Goal: Download file/media: Download file/media

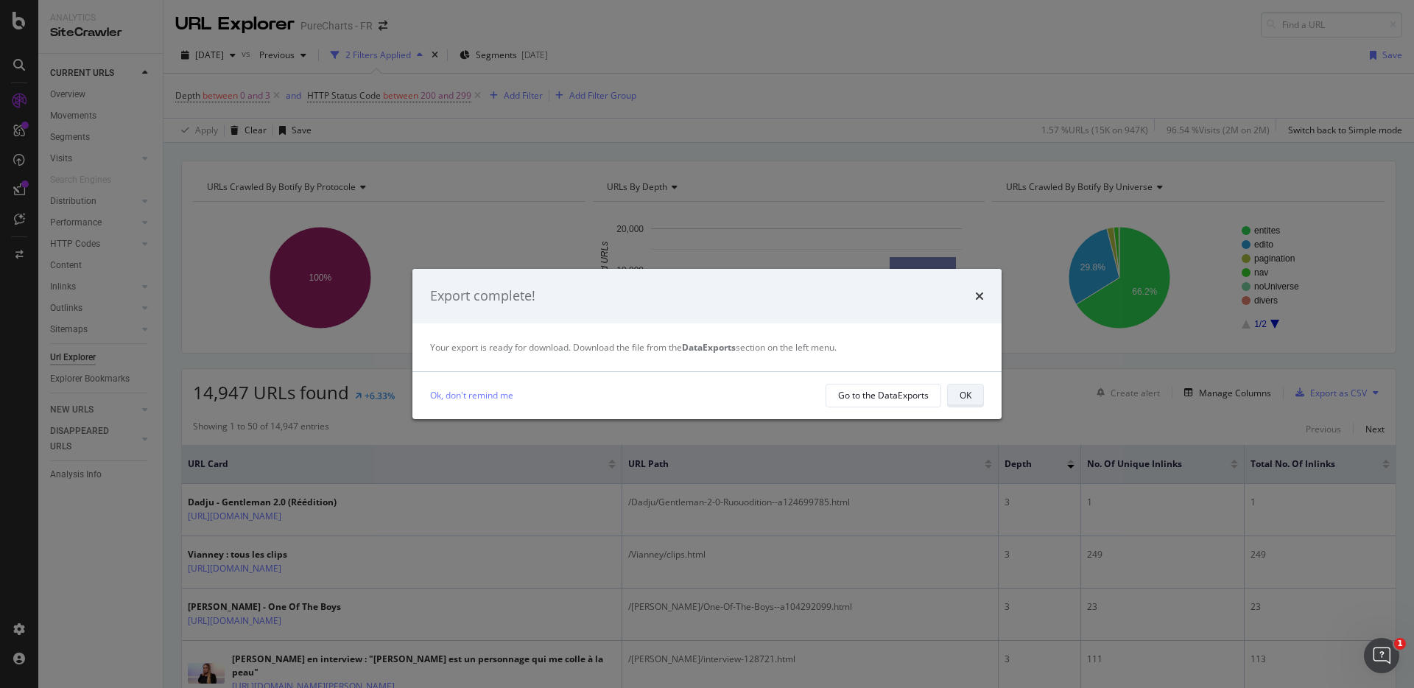
click at [969, 396] on div "OK" at bounding box center [965, 395] width 12 height 13
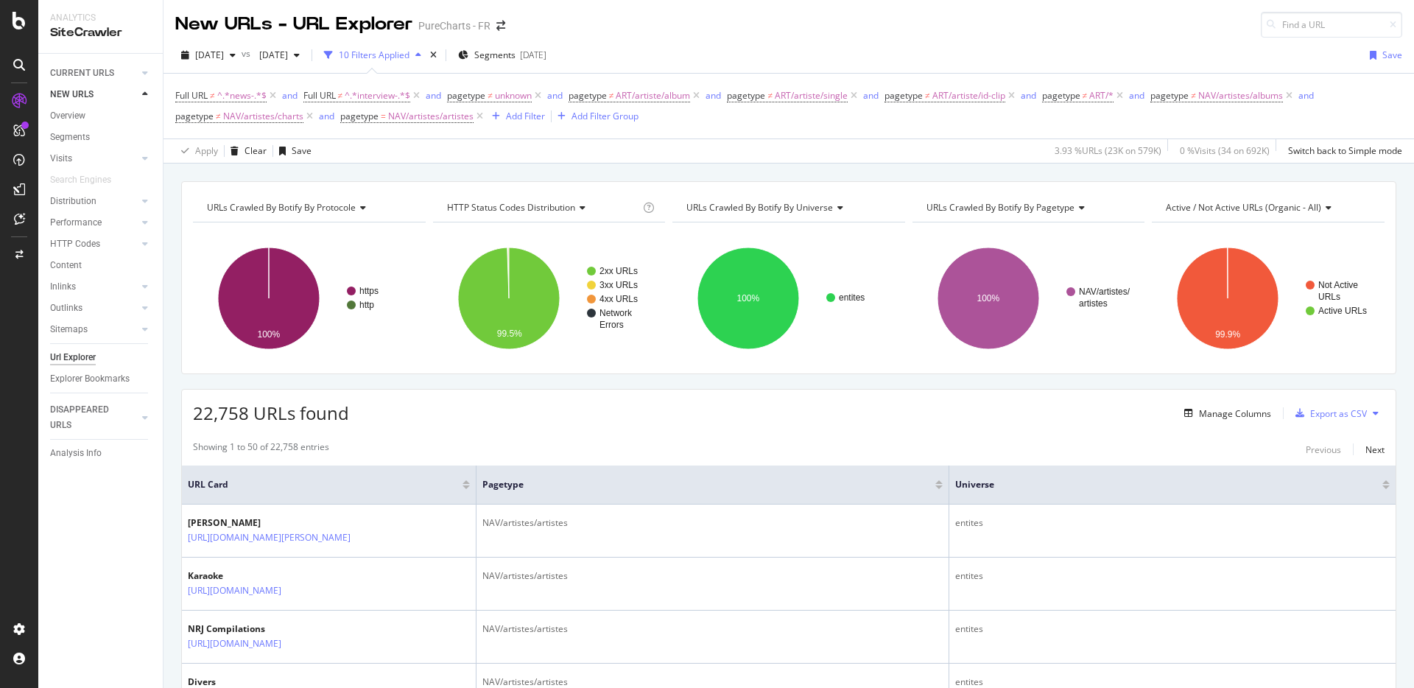
scroll to position [3, 0]
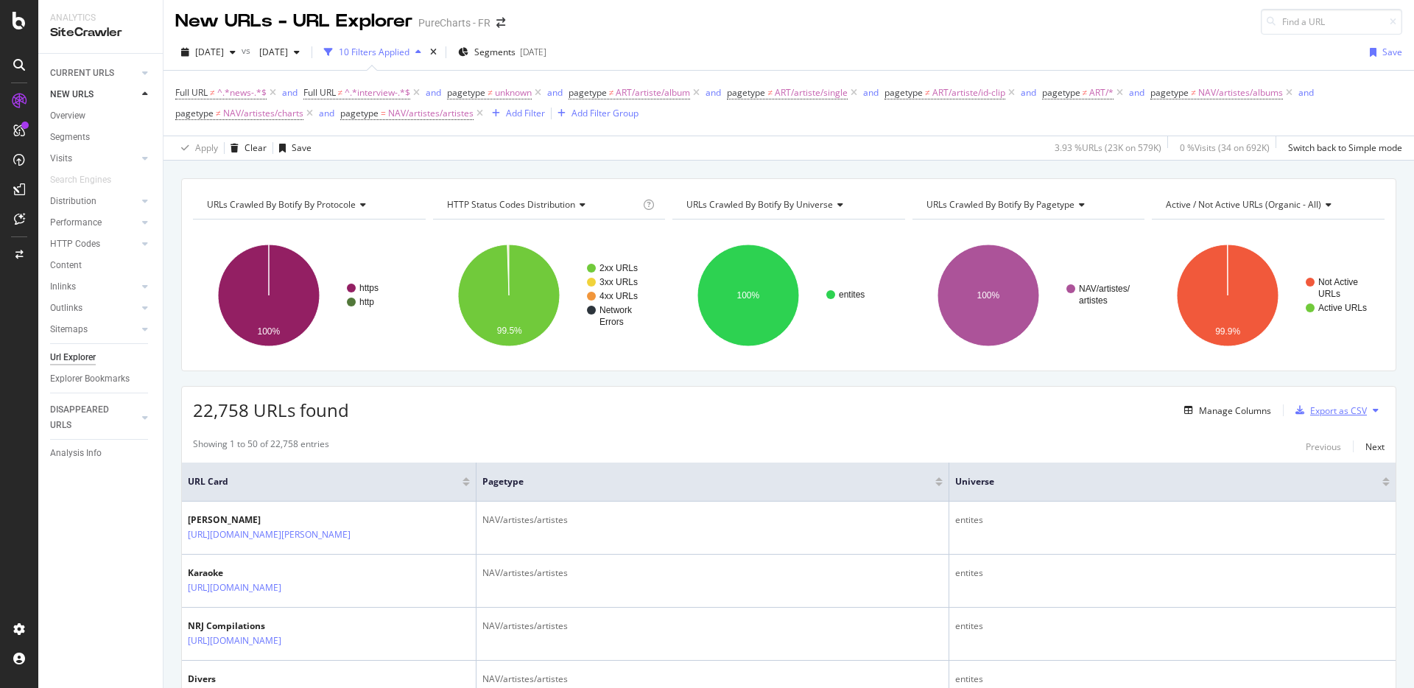
click at [1331, 408] on div "Export as CSV" at bounding box center [1338, 410] width 57 height 13
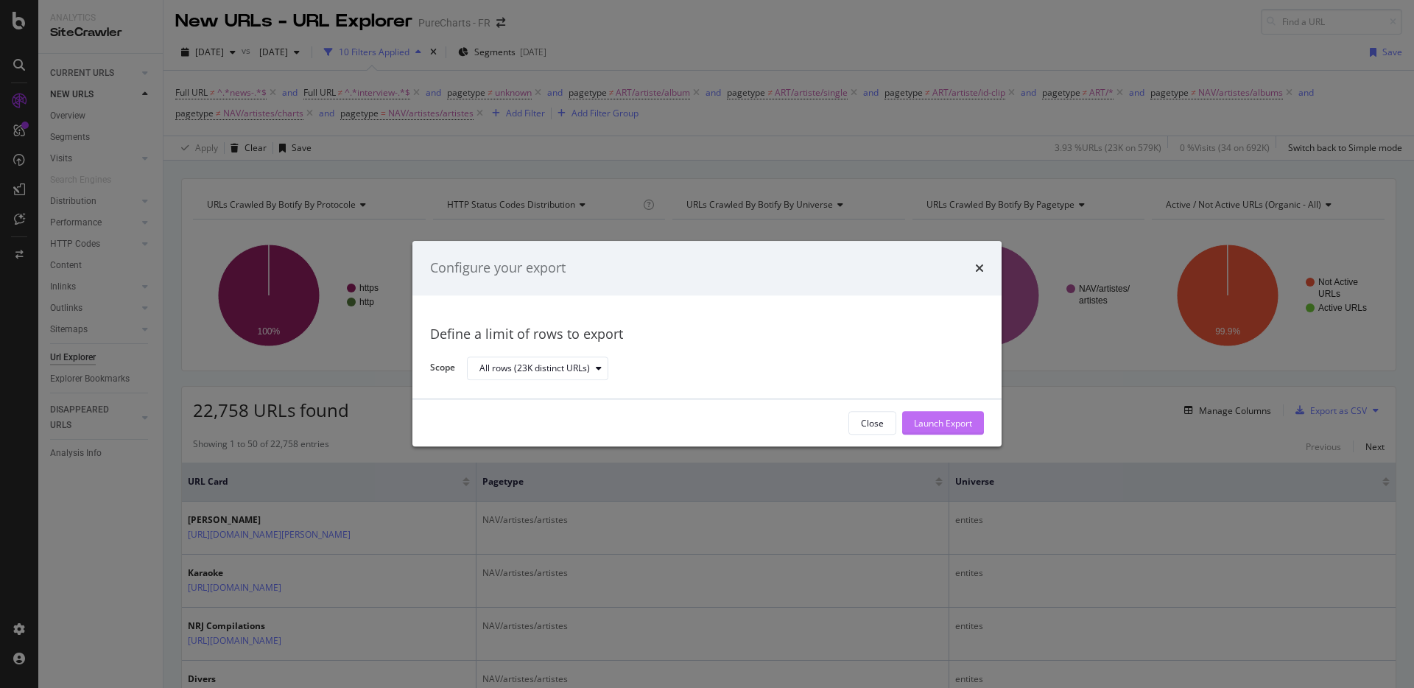
click at [951, 420] on div "Launch Export" at bounding box center [943, 423] width 58 height 13
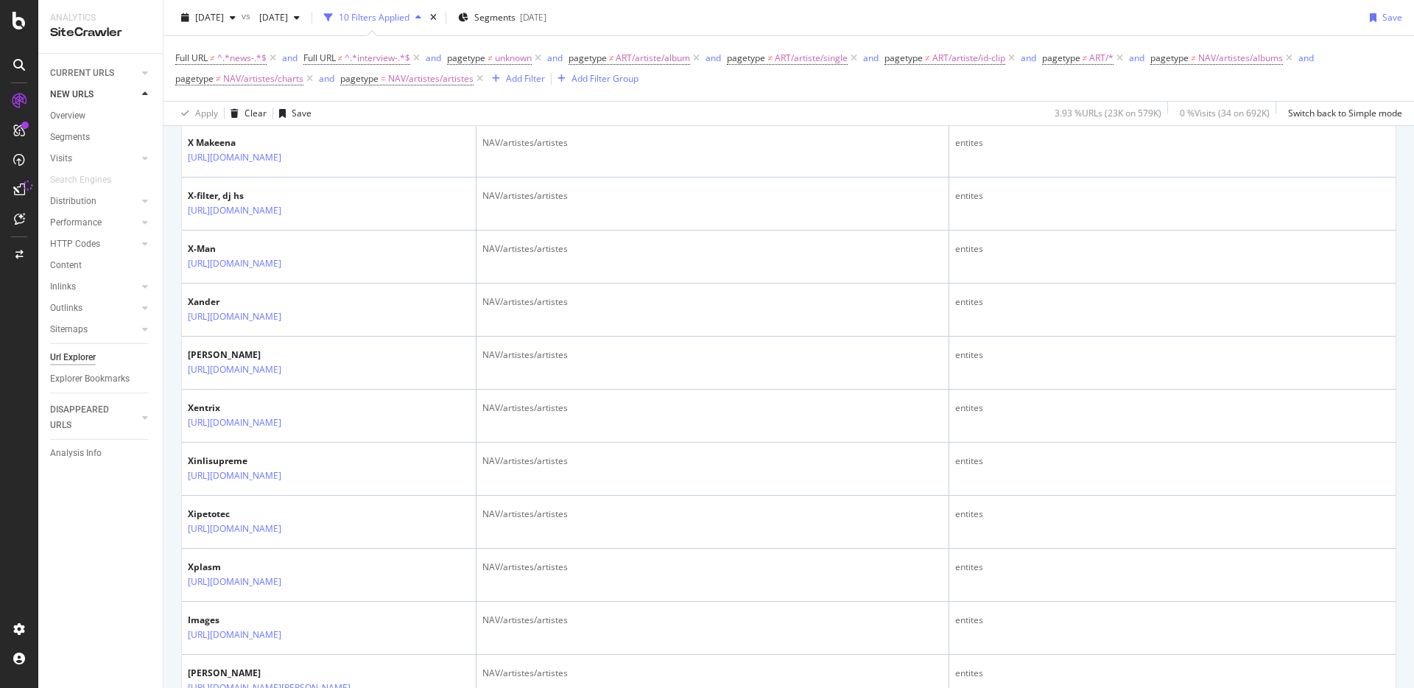
scroll to position [0, 0]
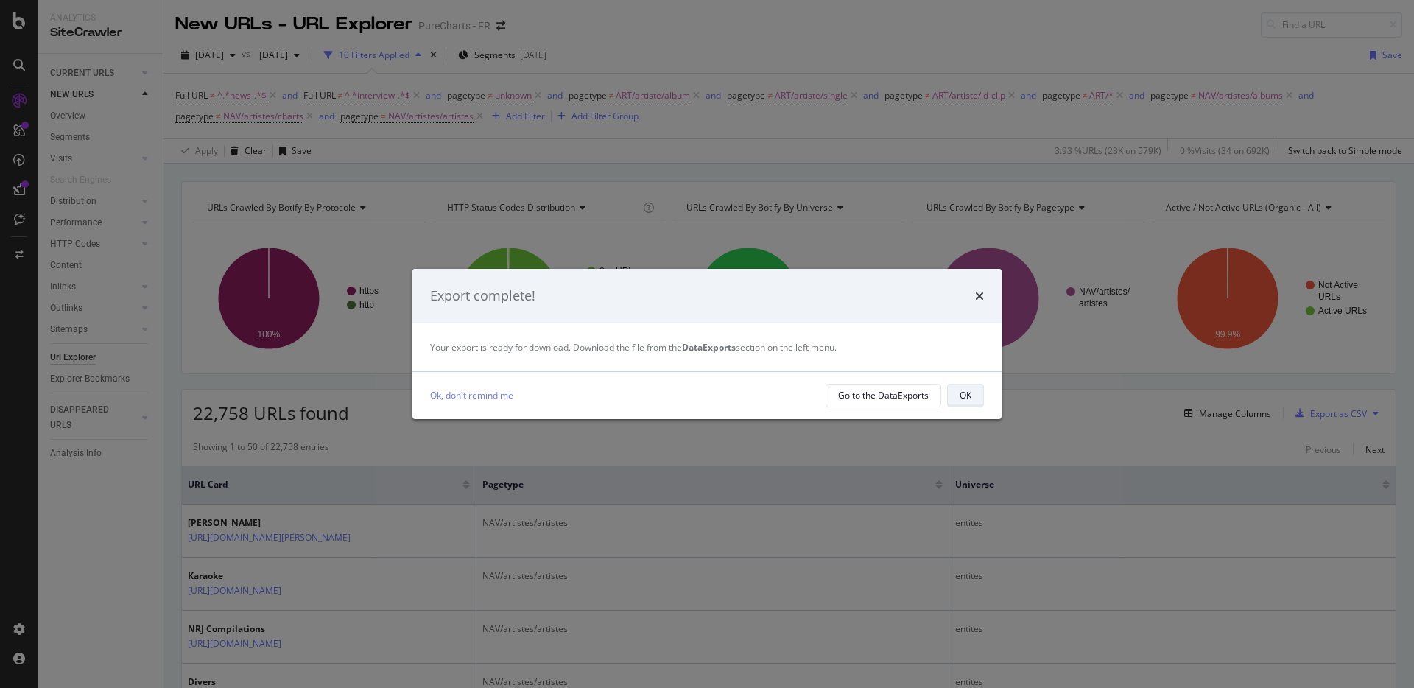
click at [974, 400] on button "OK" at bounding box center [965, 396] width 37 height 24
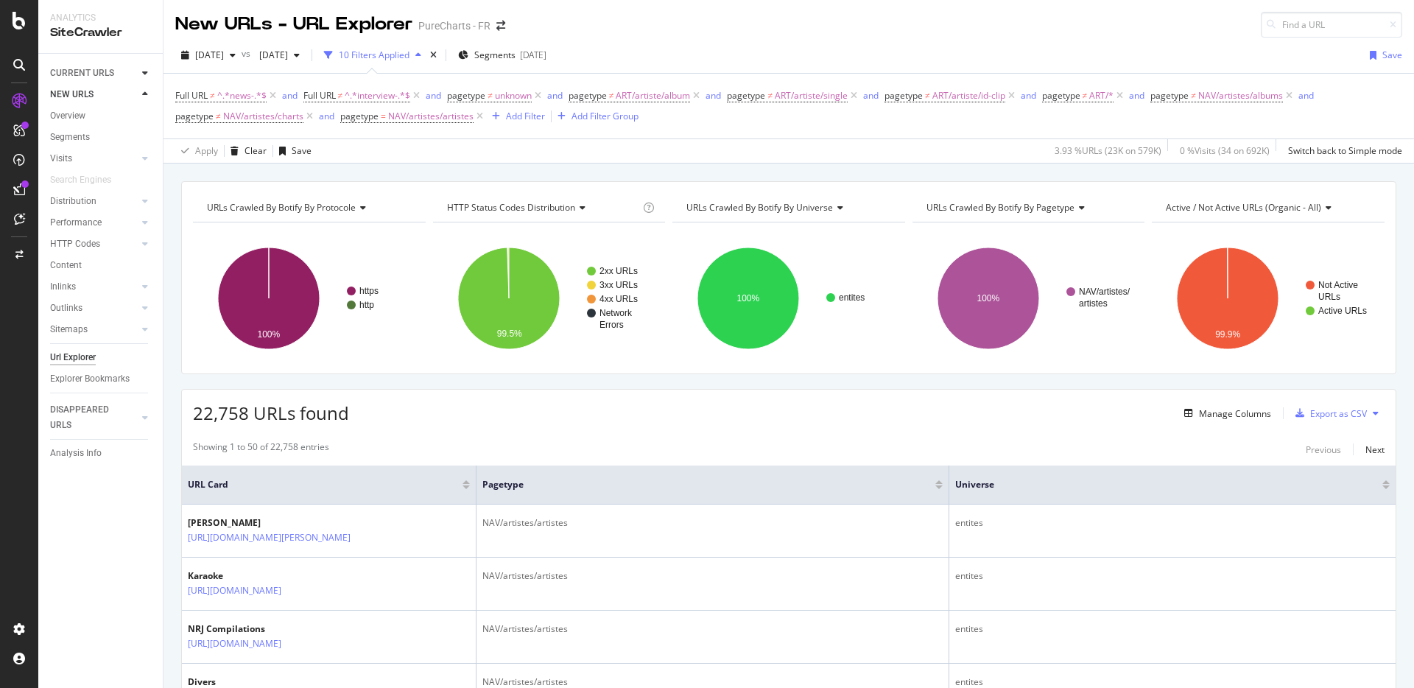
click at [148, 74] on div at bounding box center [145, 73] width 15 height 15
click at [85, 352] on div "Url Explorer" at bounding box center [73, 357] width 46 height 15
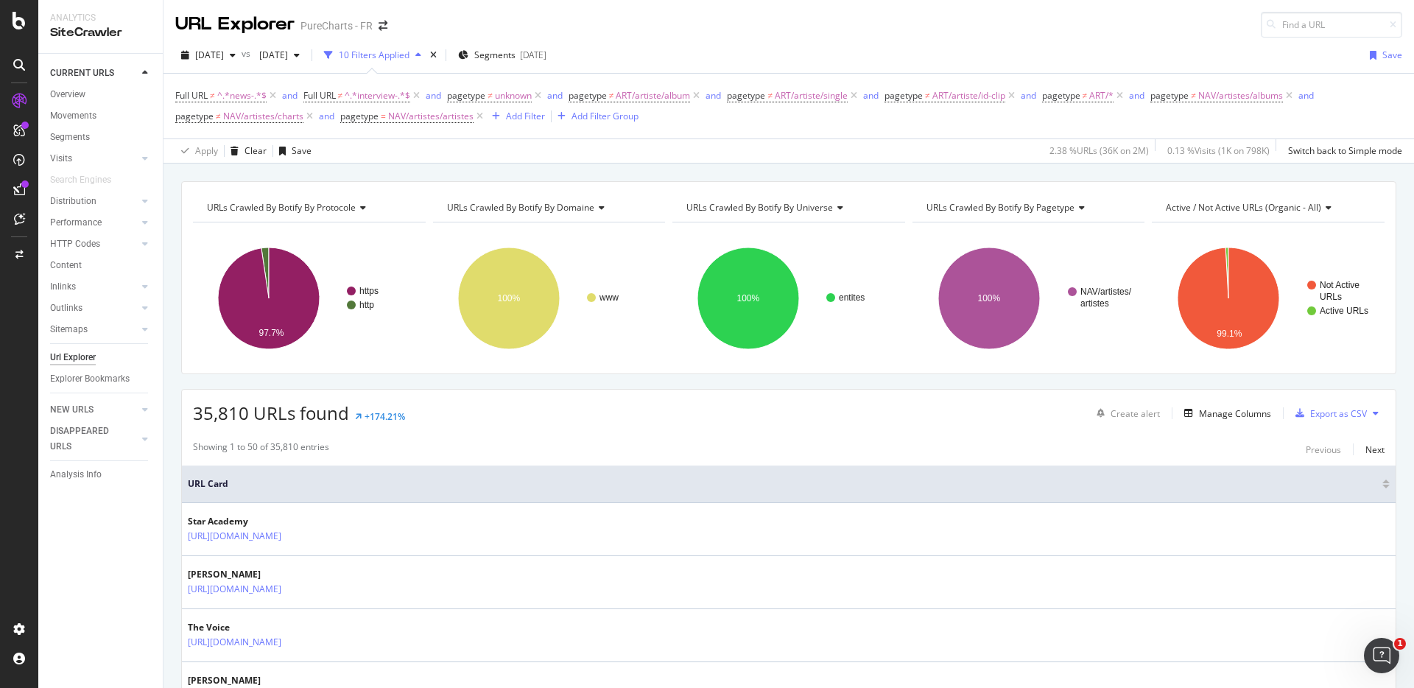
click at [1314, 415] on div "Export as CSV" at bounding box center [1338, 413] width 57 height 13
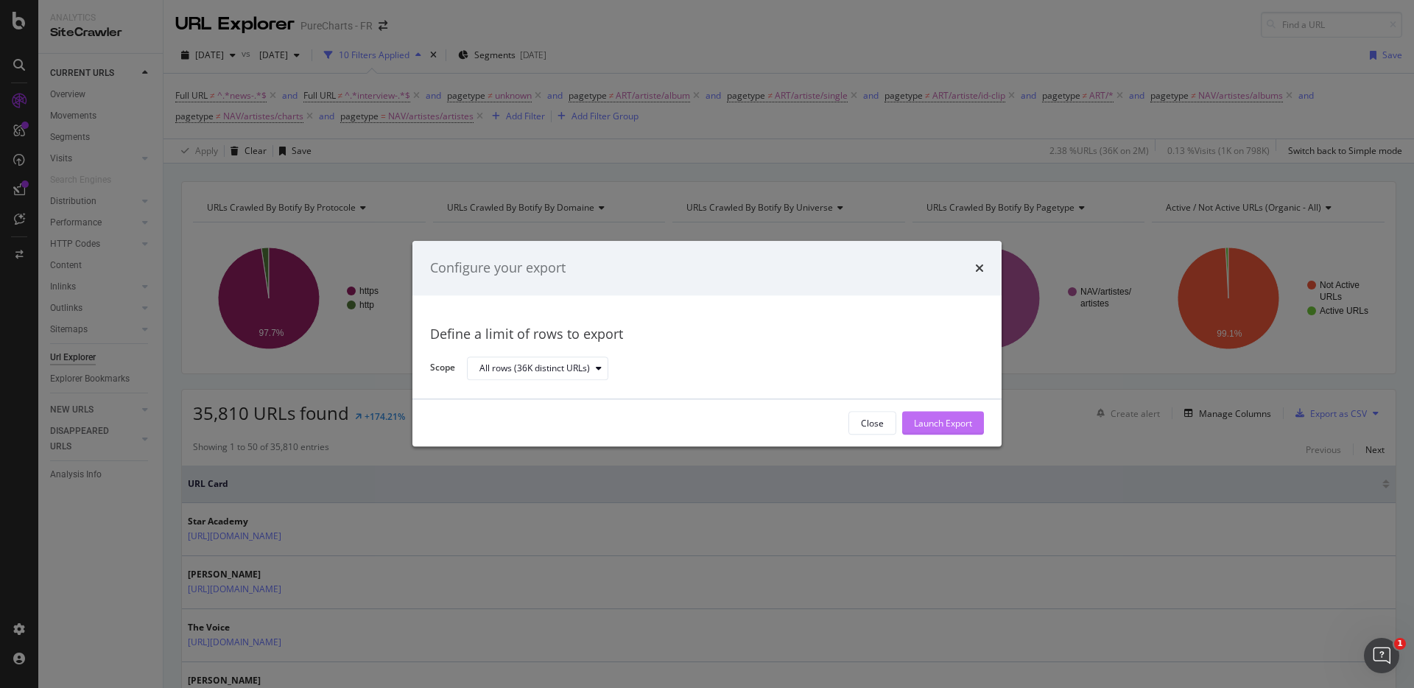
click at [935, 426] on div "Launch Export" at bounding box center [943, 423] width 58 height 13
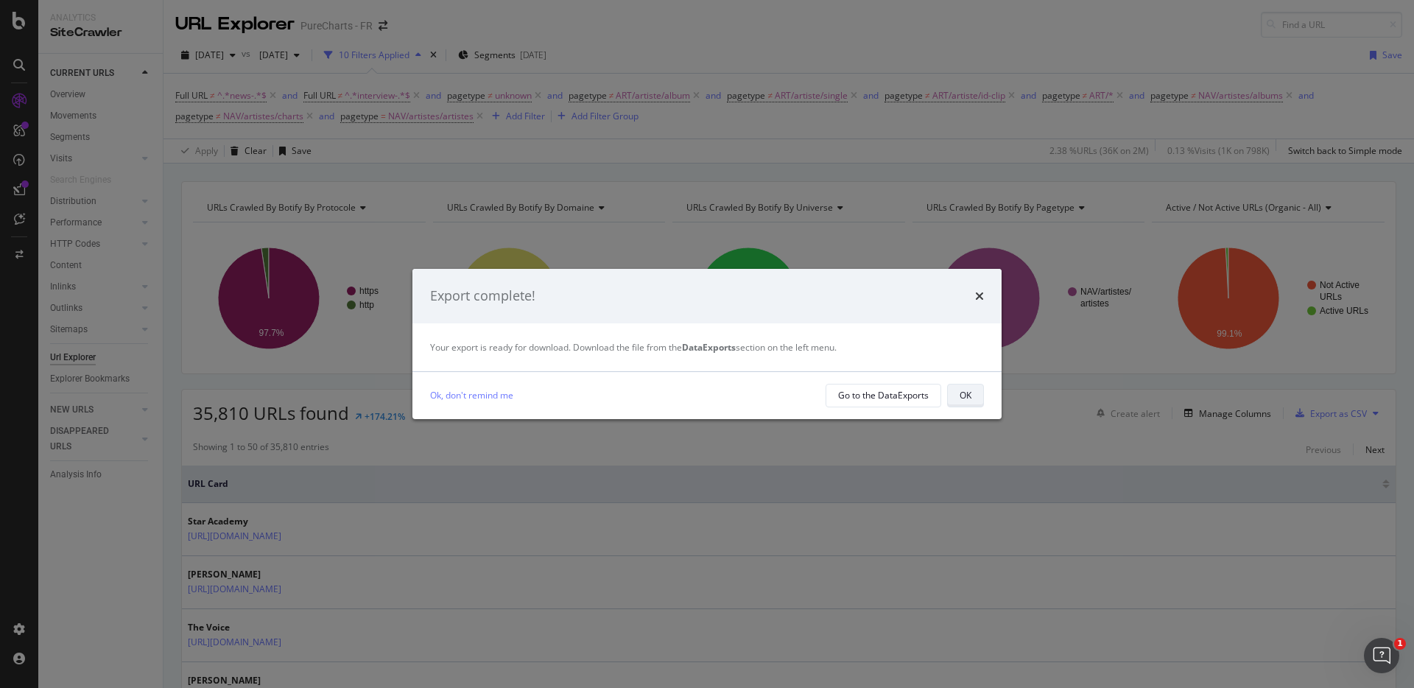
click at [973, 392] on button "OK" at bounding box center [965, 396] width 37 height 24
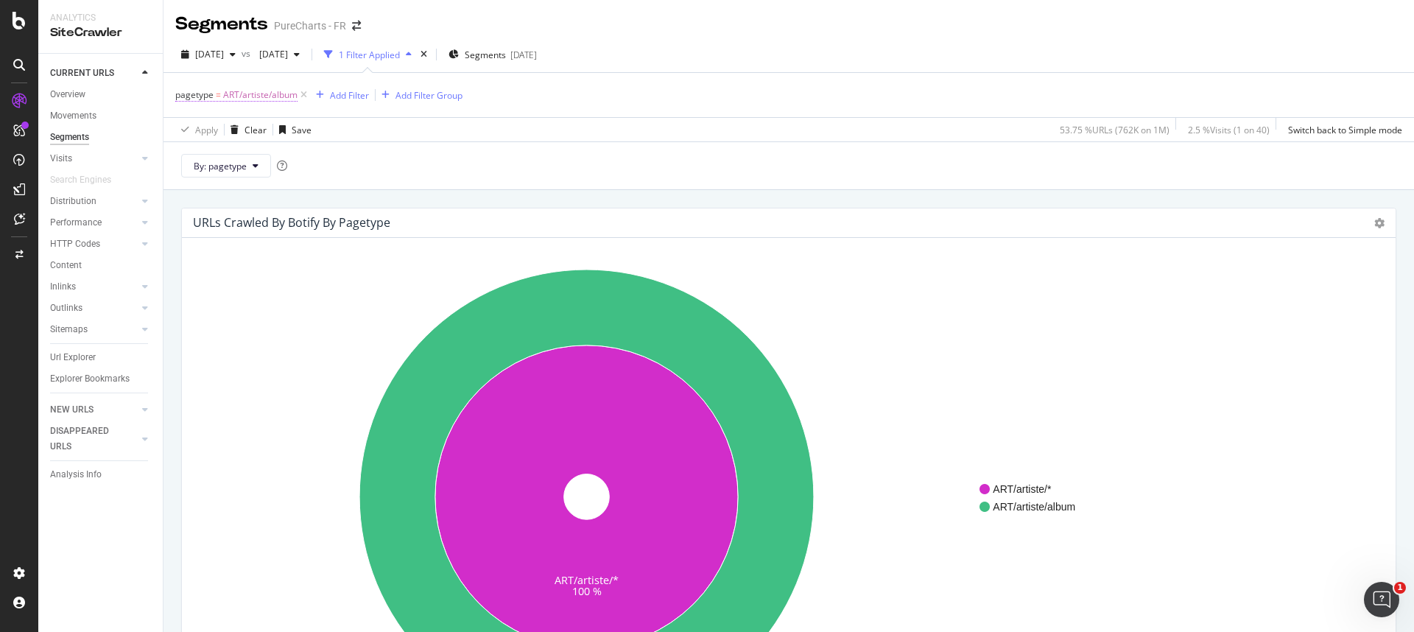
click at [267, 91] on span "ART/artiste/album" at bounding box center [260, 95] width 74 height 21
click at [273, 182] on icon at bounding box center [275, 181] width 10 height 9
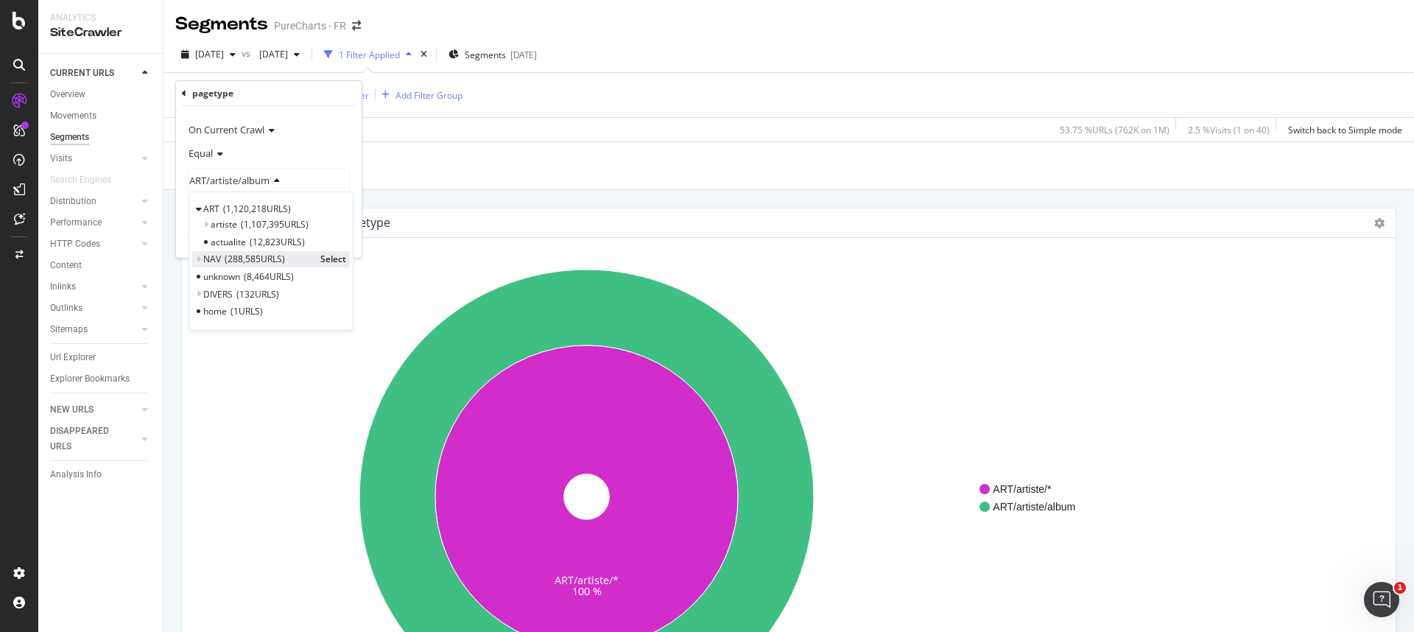
click at [203, 256] on span "NAV" at bounding box center [212, 259] width 18 height 13
click at [206, 275] on icon at bounding box center [205, 274] width 5 height 9
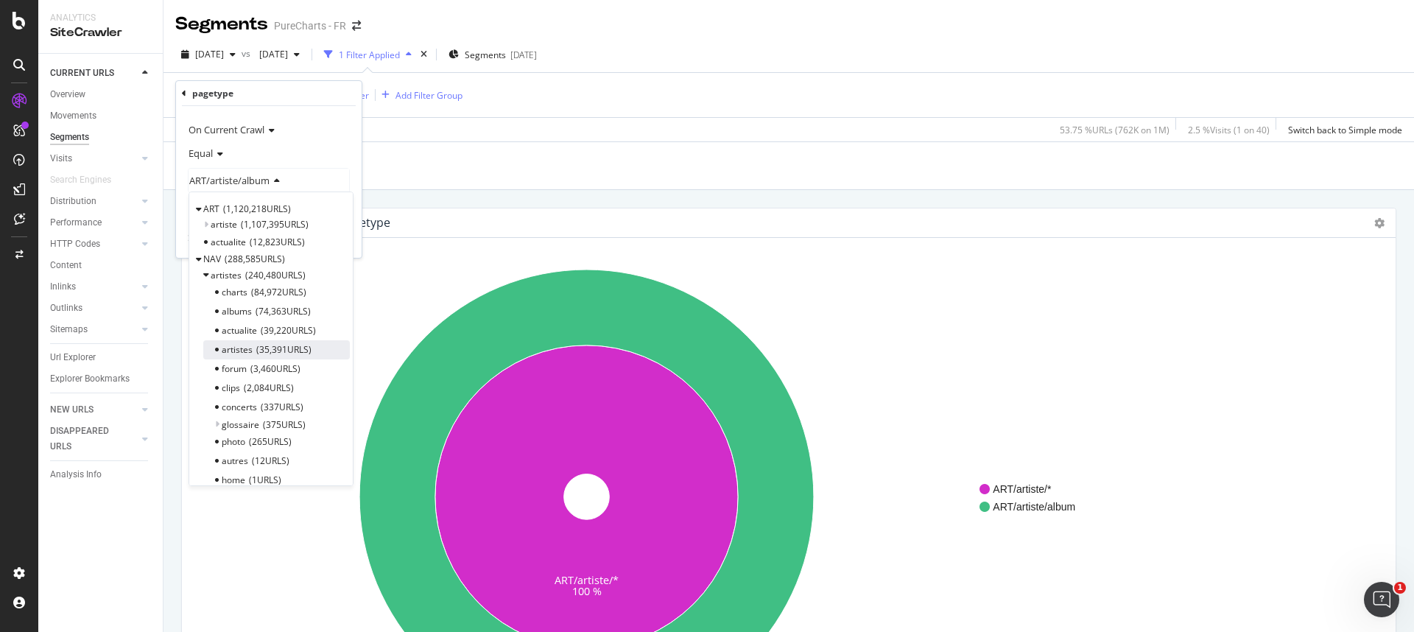
click at [247, 356] on span "artistes" at bounding box center [237, 349] width 31 height 13
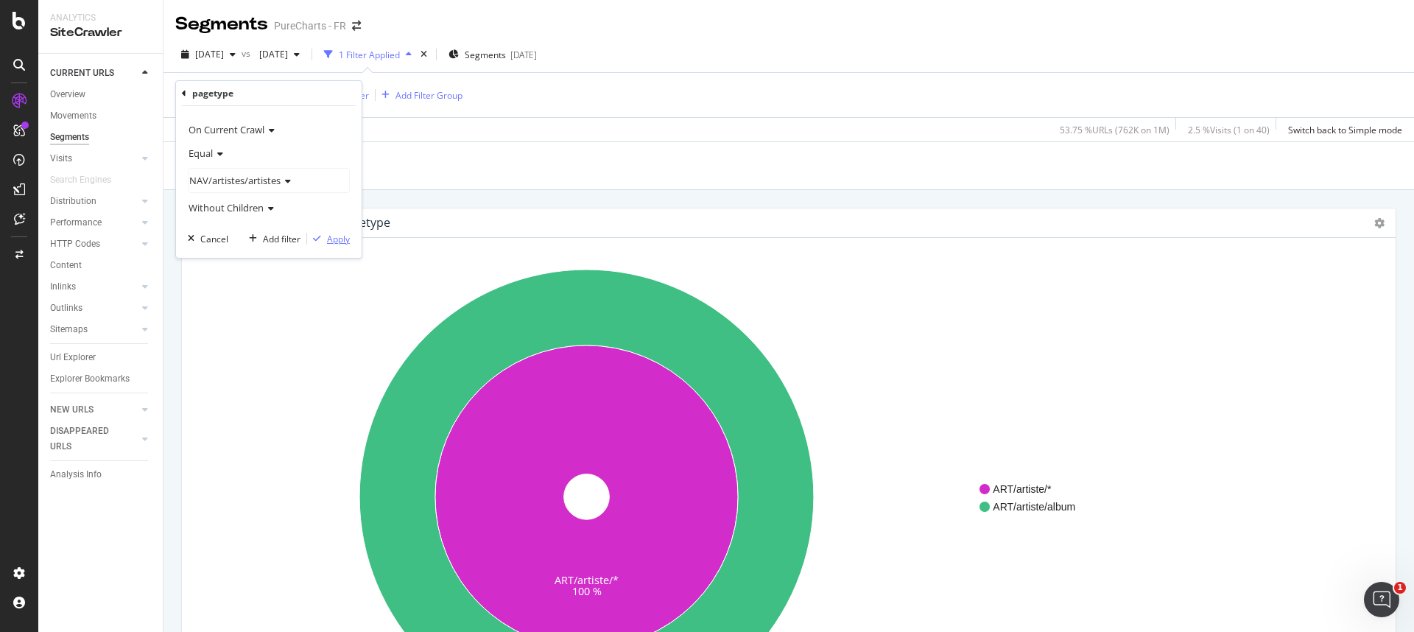
click at [336, 239] on div "Apply" at bounding box center [338, 239] width 23 height 13
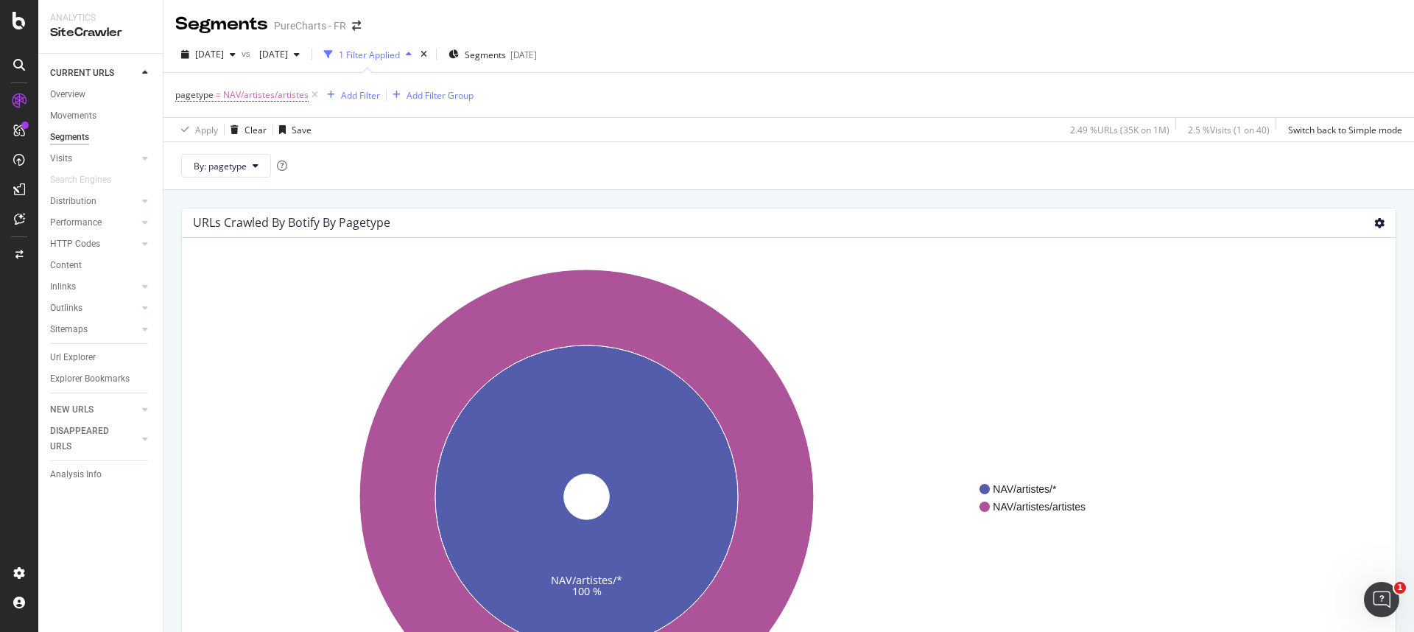
click at [1374, 222] on icon at bounding box center [1379, 223] width 10 height 10
click at [1322, 293] on span "Table" at bounding box center [1337, 303] width 118 height 20
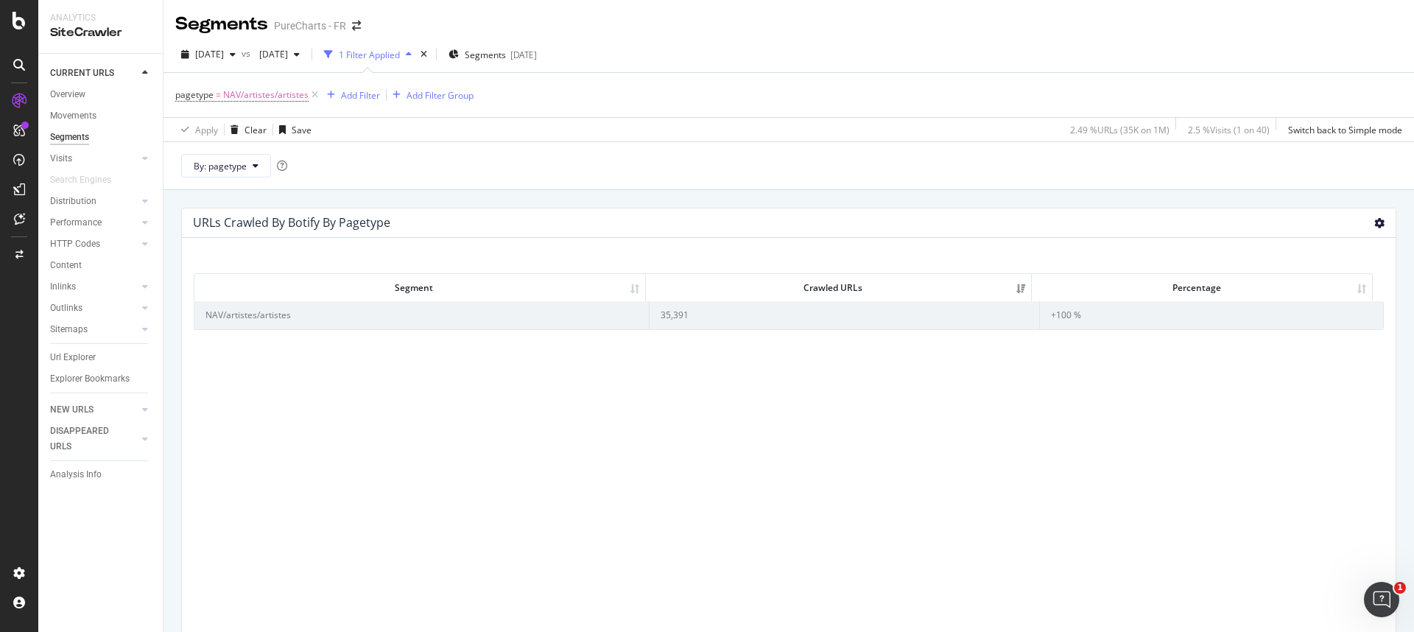
click at [1374, 219] on icon at bounding box center [1379, 223] width 10 height 10
click at [1333, 248] on span "Sunburst" at bounding box center [1337, 248] width 118 height 20
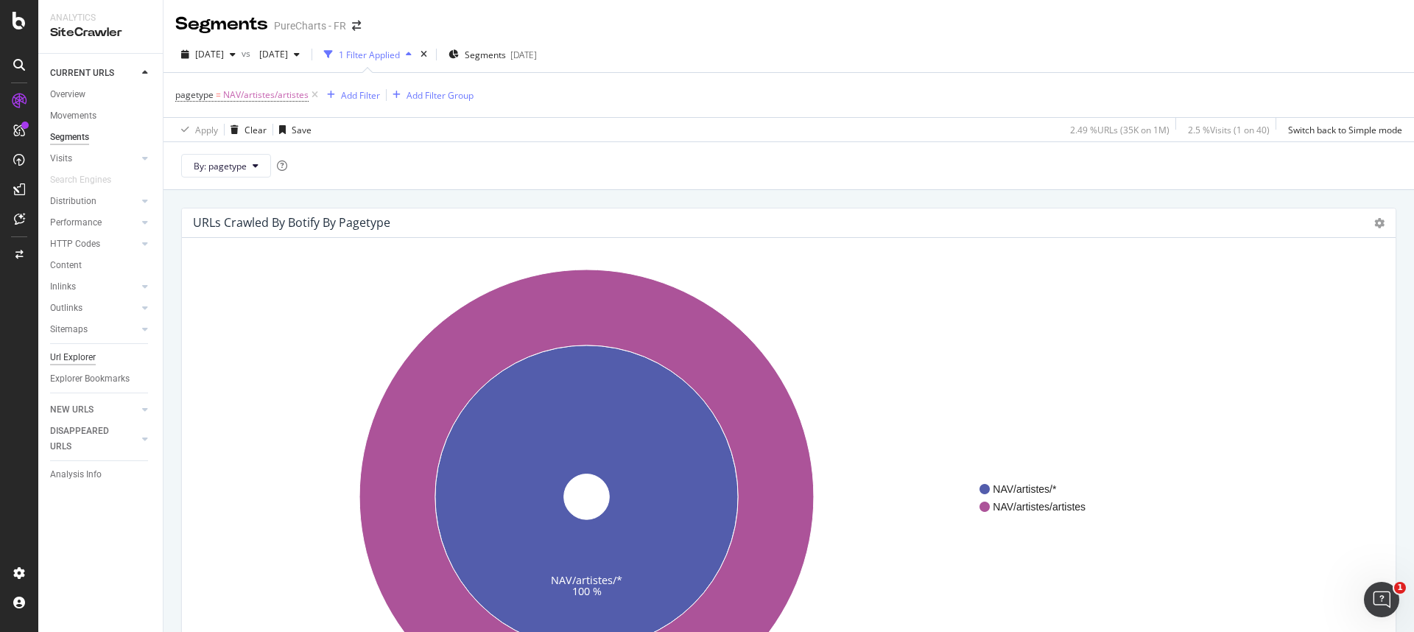
click at [76, 359] on div "Url Explorer" at bounding box center [73, 357] width 46 height 15
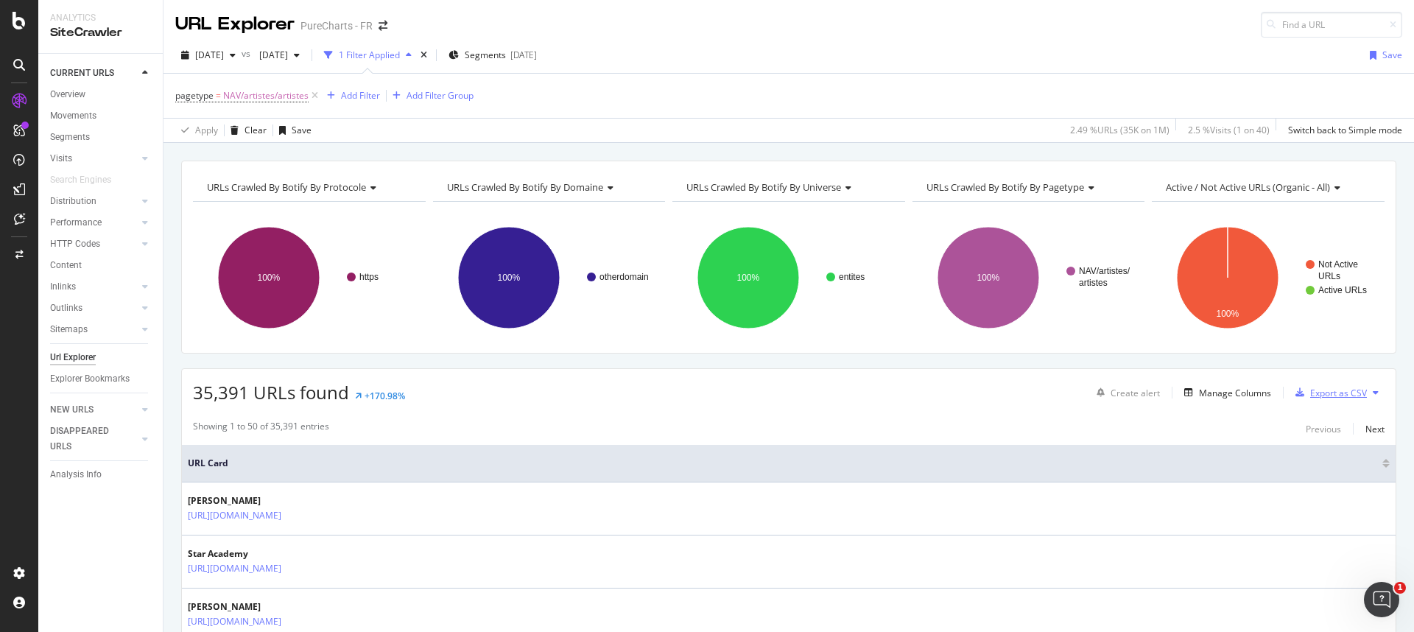
click at [1318, 393] on div "Export as CSV" at bounding box center [1338, 393] width 57 height 13
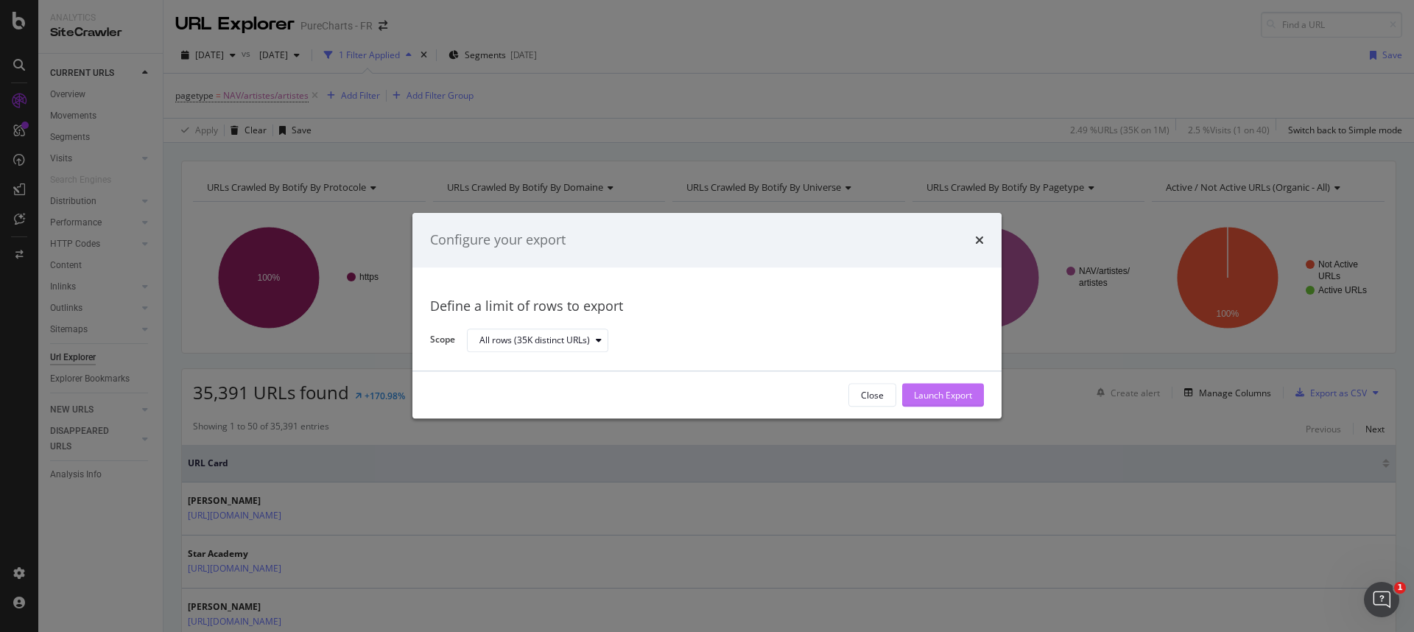
click at [931, 387] on div "Launch Export" at bounding box center [943, 395] width 58 height 22
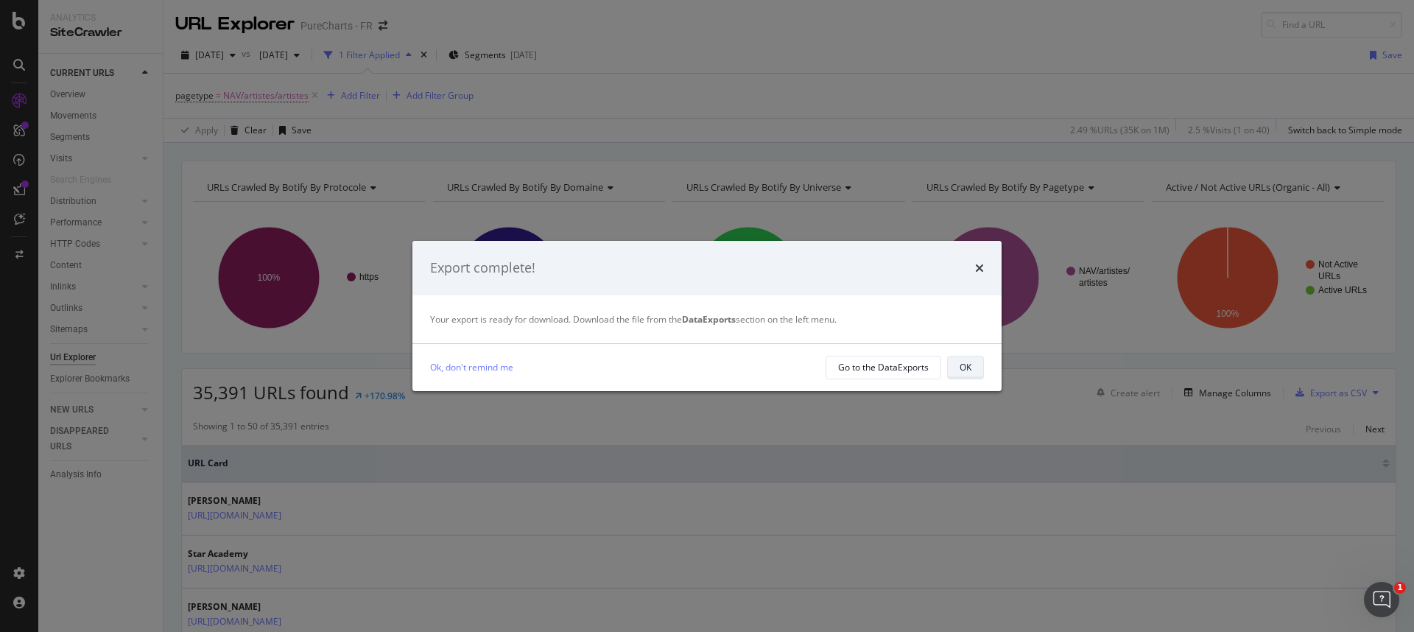
click at [962, 362] on div "OK" at bounding box center [965, 367] width 12 height 13
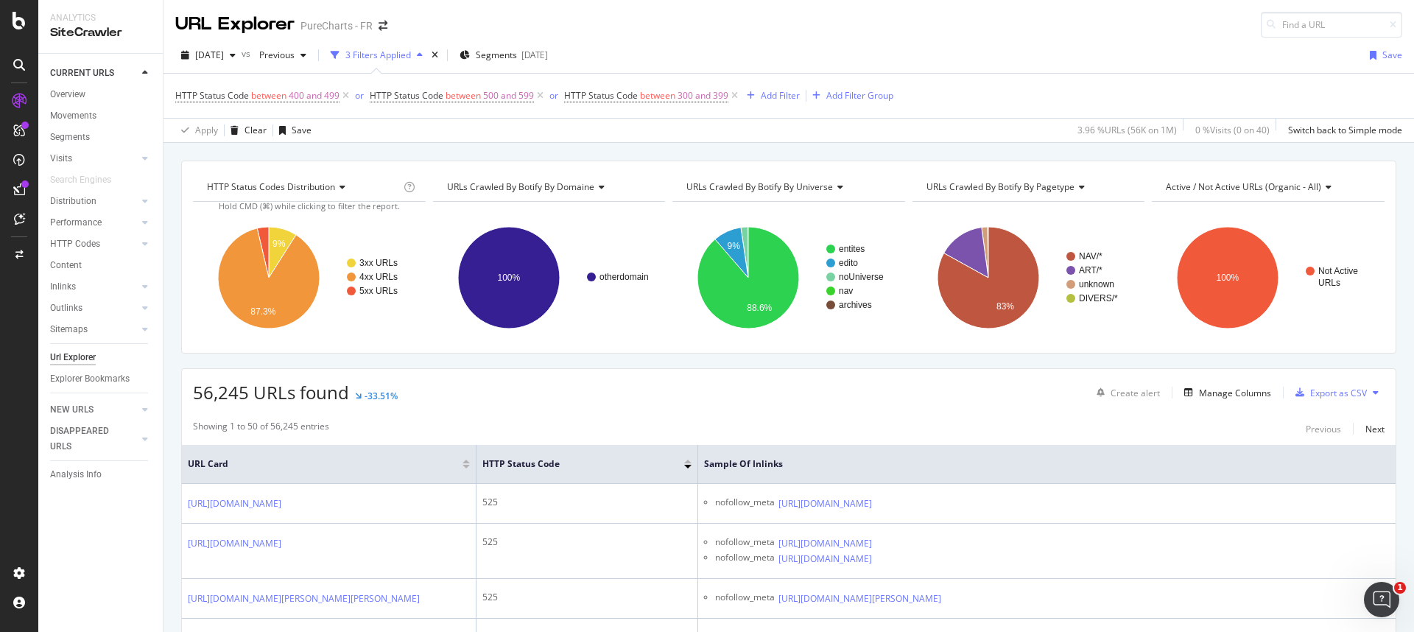
scroll to position [77, 0]
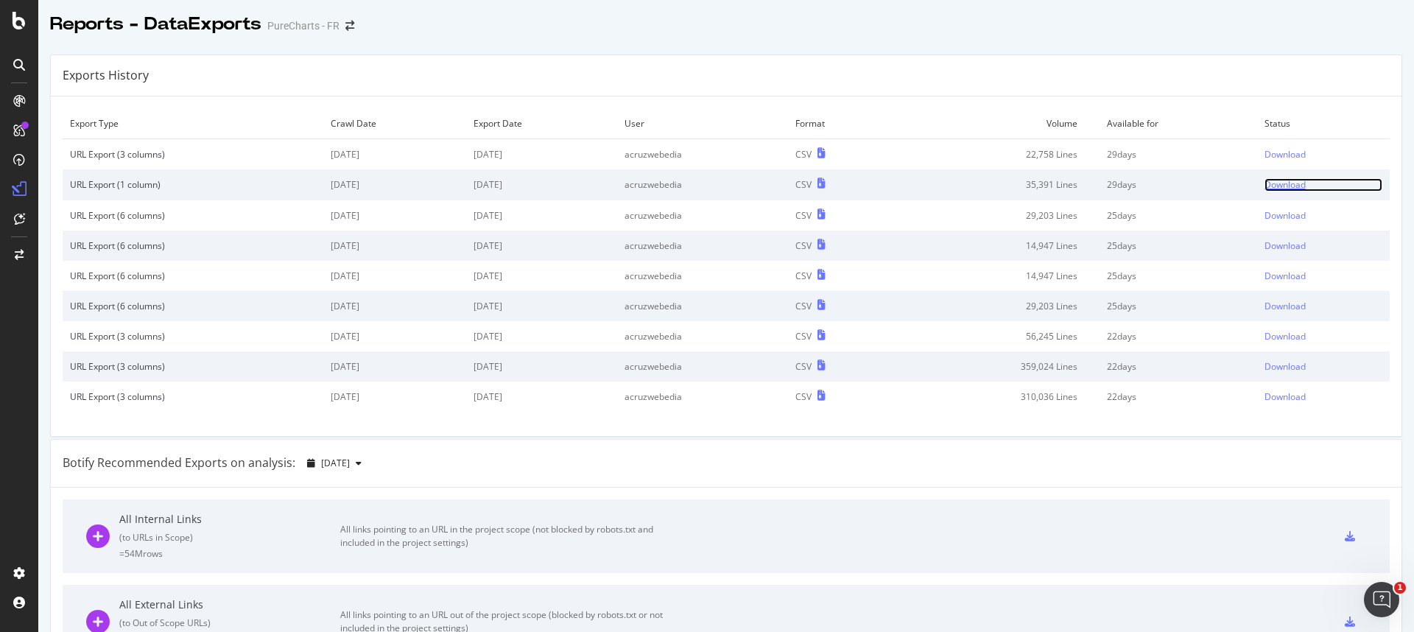
click at [1264, 186] on div "Download" at bounding box center [1284, 184] width 41 height 13
click at [1266, 152] on div "Download" at bounding box center [1284, 154] width 41 height 13
click at [1265, 186] on div "Download" at bounding box center [1284, 184] width 41 height 13
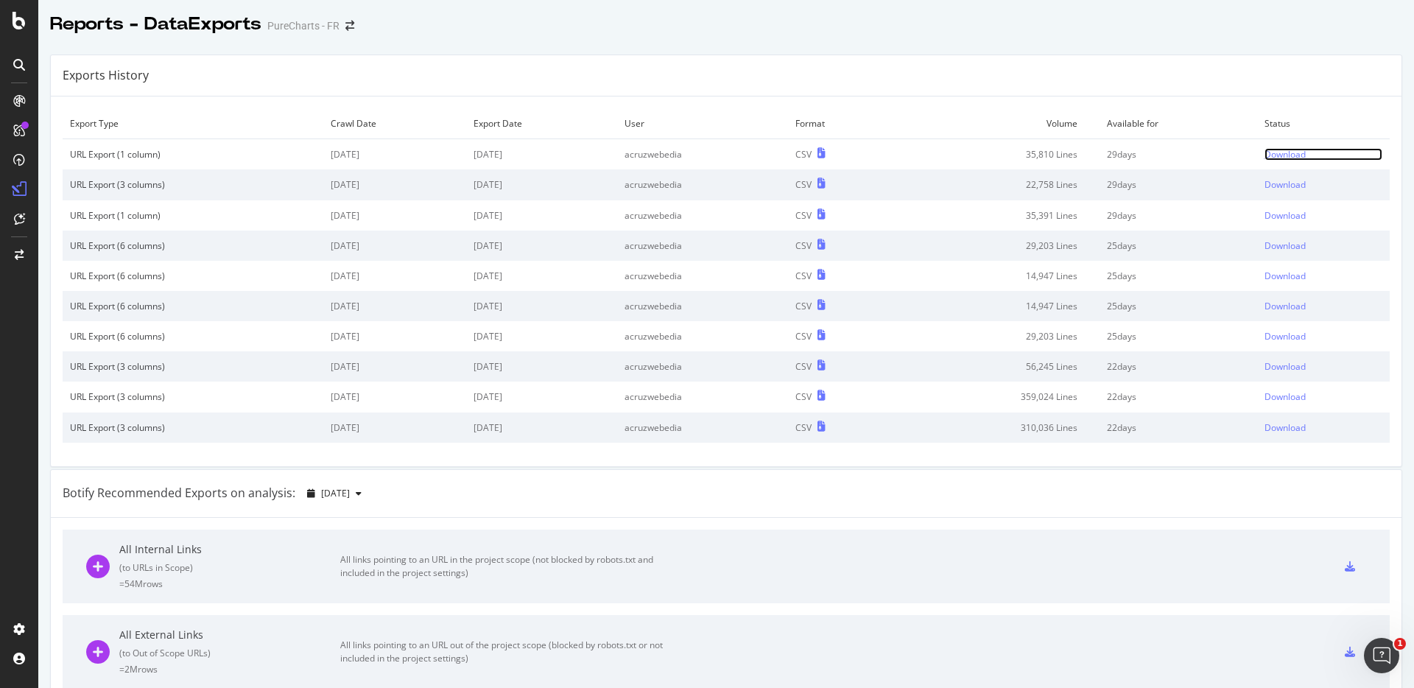
click at [1264, 156] on div "Download" at bounding box center [1284, 154] width 41 height 13
